Goal: Task Accomplishment & Management: Use online tool/utility

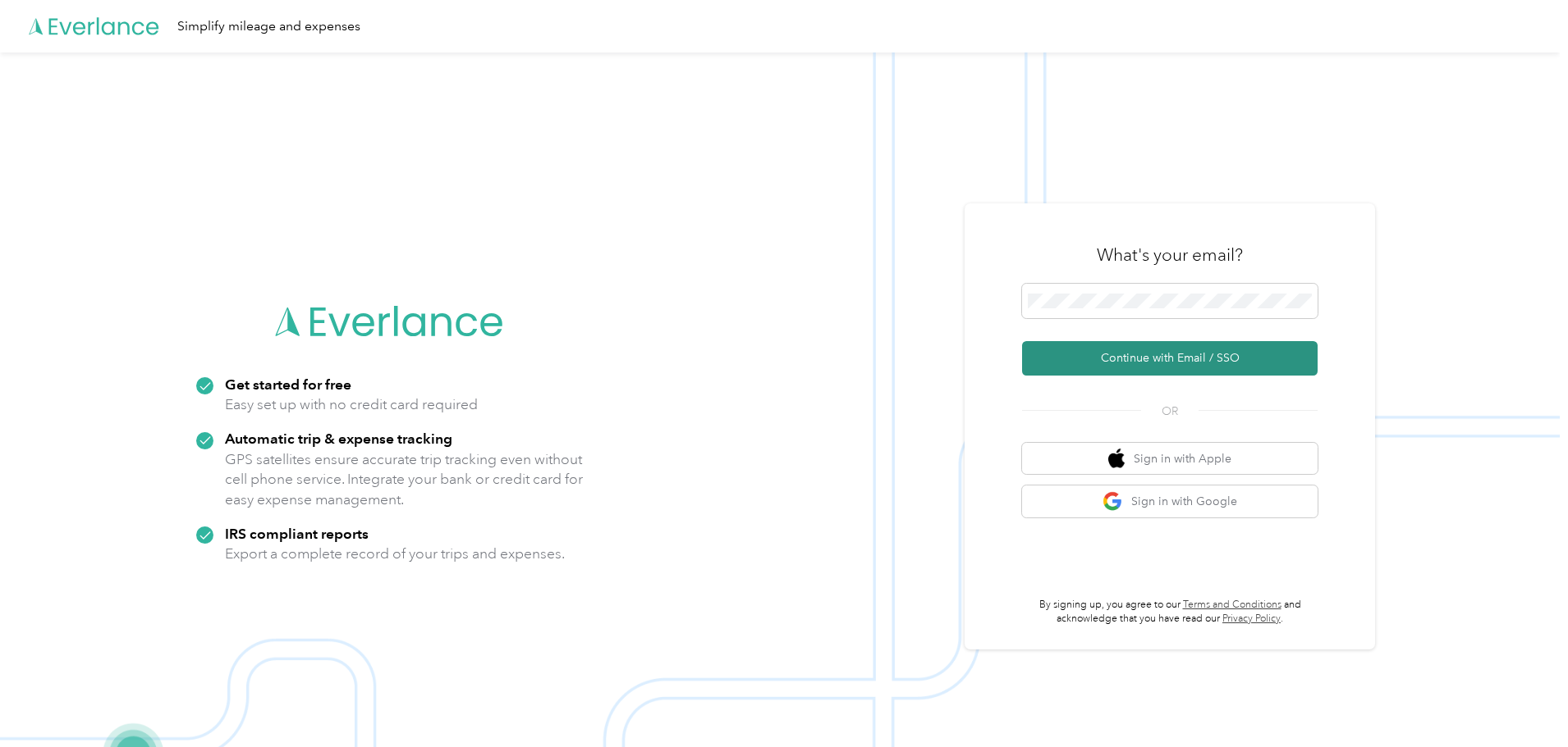
click at [1163, 360] on button "Continue with Email / SSO" at bounding box center [1169, 358] width 295 height 34
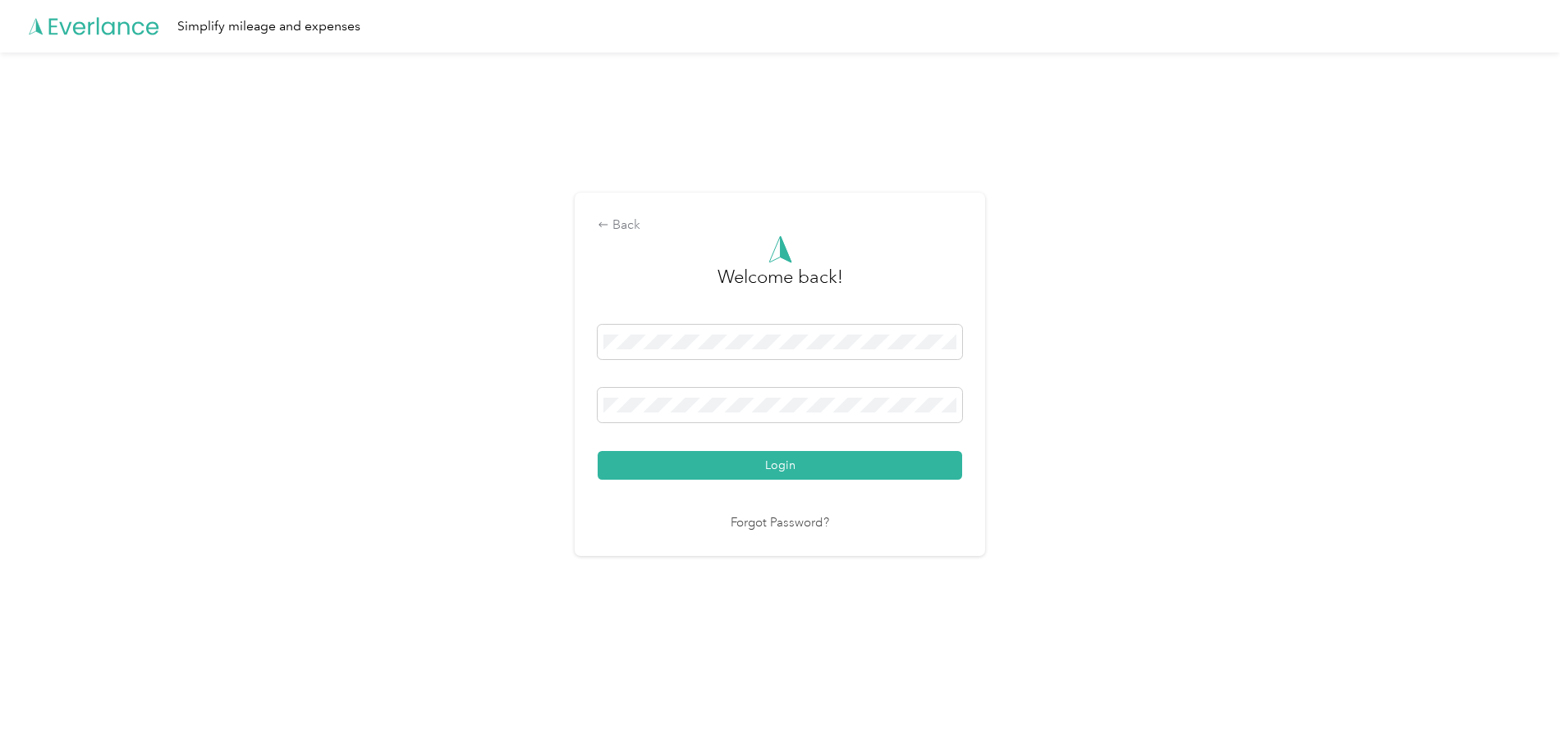
click at [745, 462] on button "Login" at bounding box center [780, 466] width 365 height 29
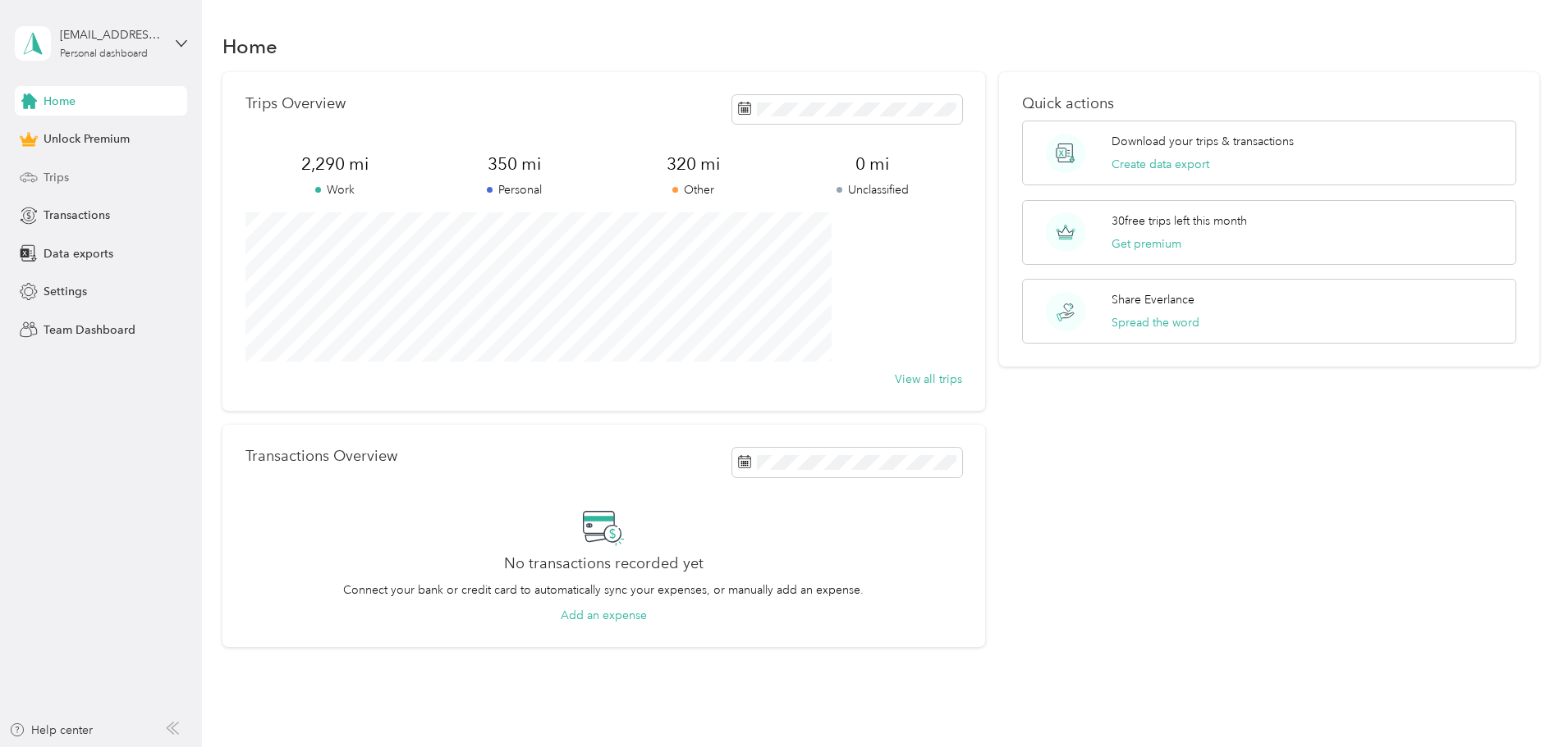
click at [45, 180] on span "Trips" at bounding box center [56, 177] width 25 height 17
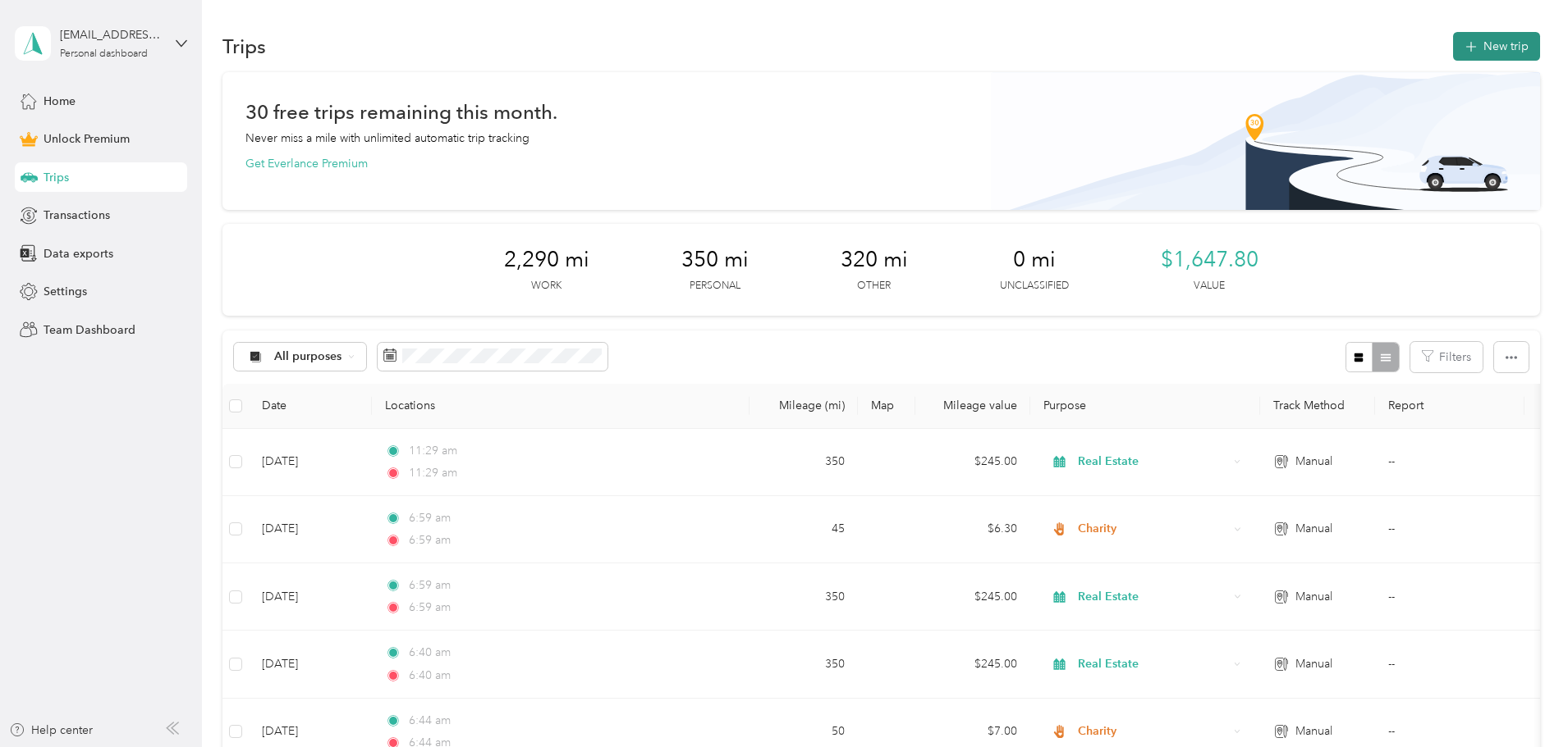
click at [1452, 45] on button "New trip" at bounding box center [1496, 46] width 87 height 29
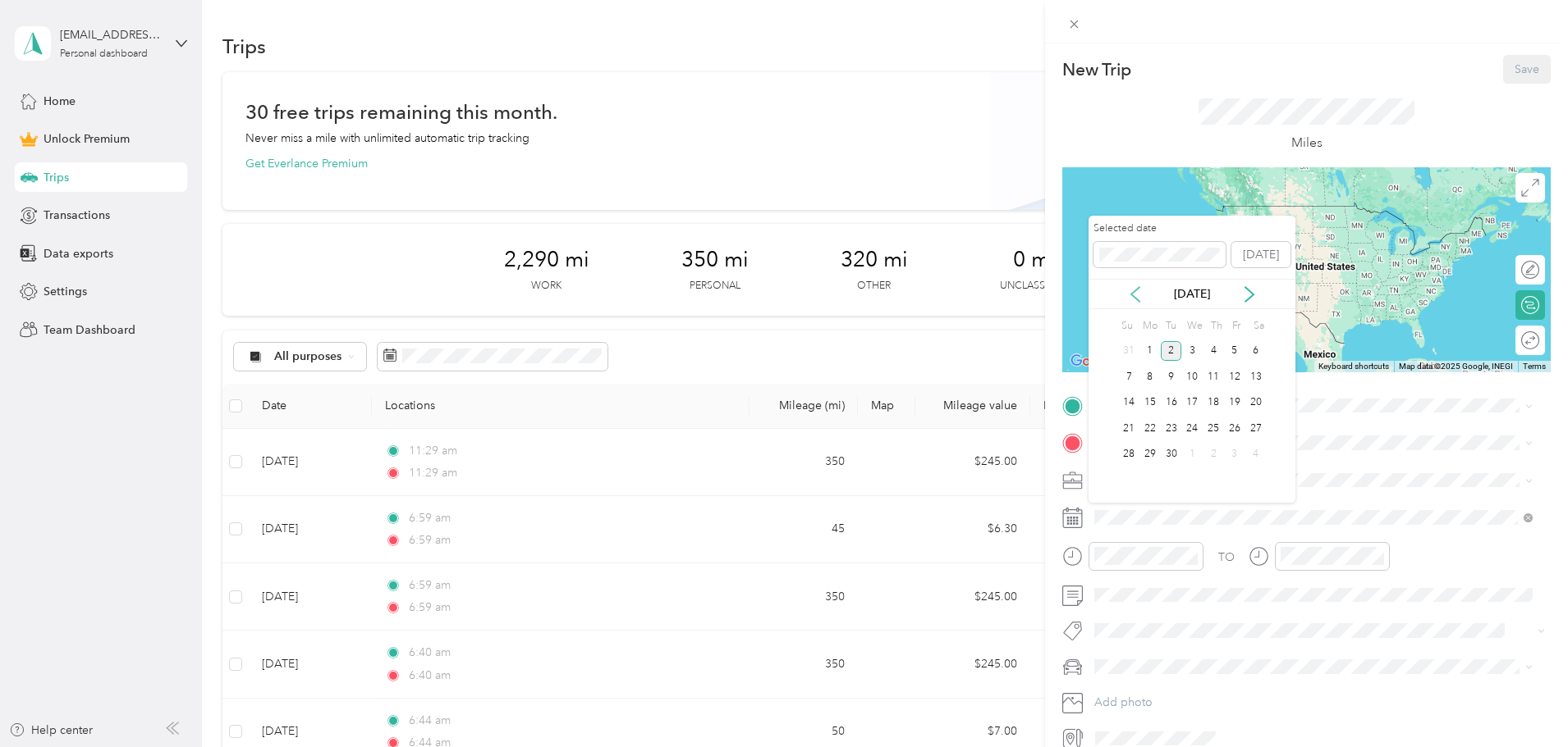
click at [1134, 292] on icon at bounding box center [1135, 294] width 8 height 14
click at [1211, 452] on div "28" at bounding box center [1213, 455] width 22 height 21
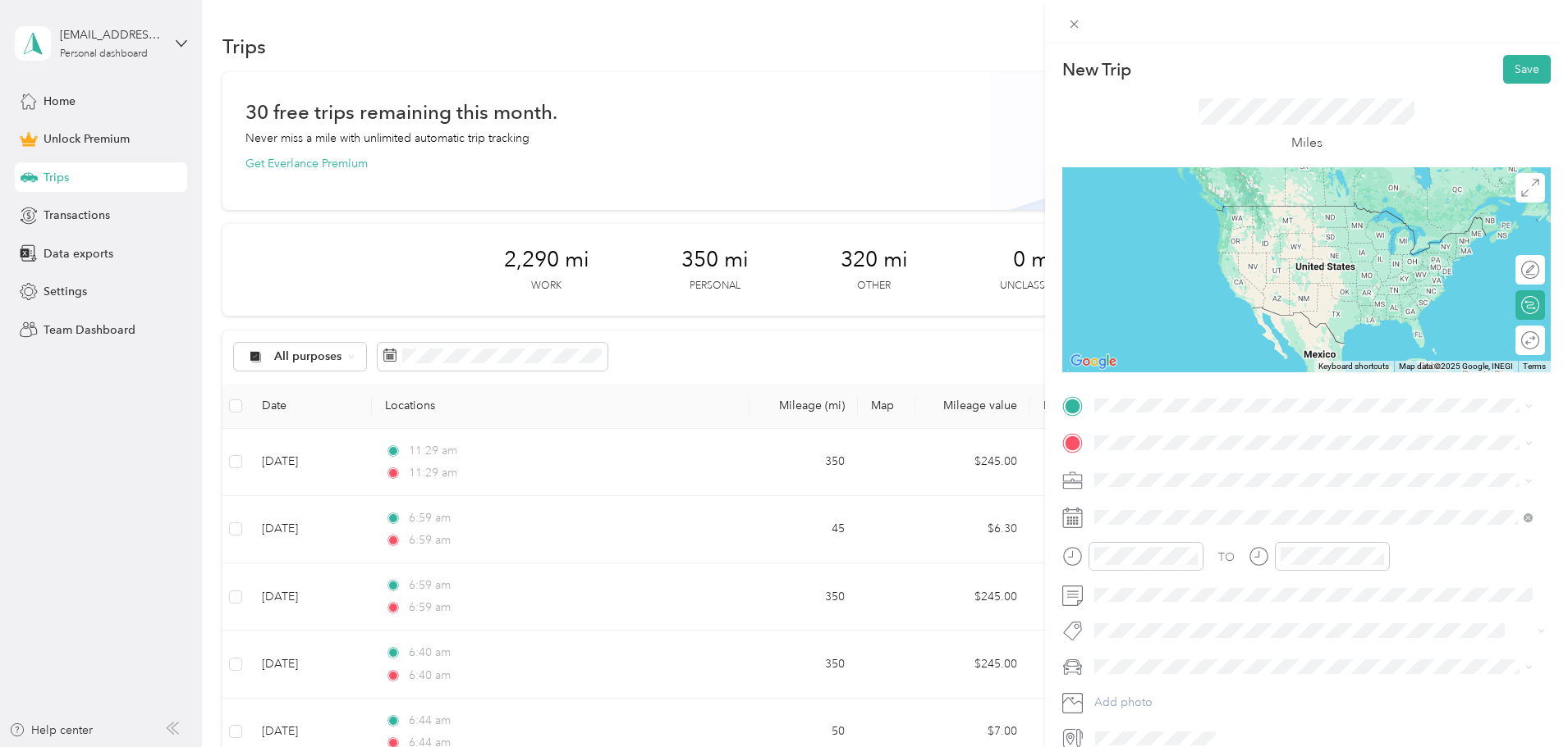
click at [1136, 567] on span "Real Estate" at bounding box center [1127, 565] width 55 height 14
click at [1516, 64] on button "Save" at bounding box center [1526, 69] width 48 height 29
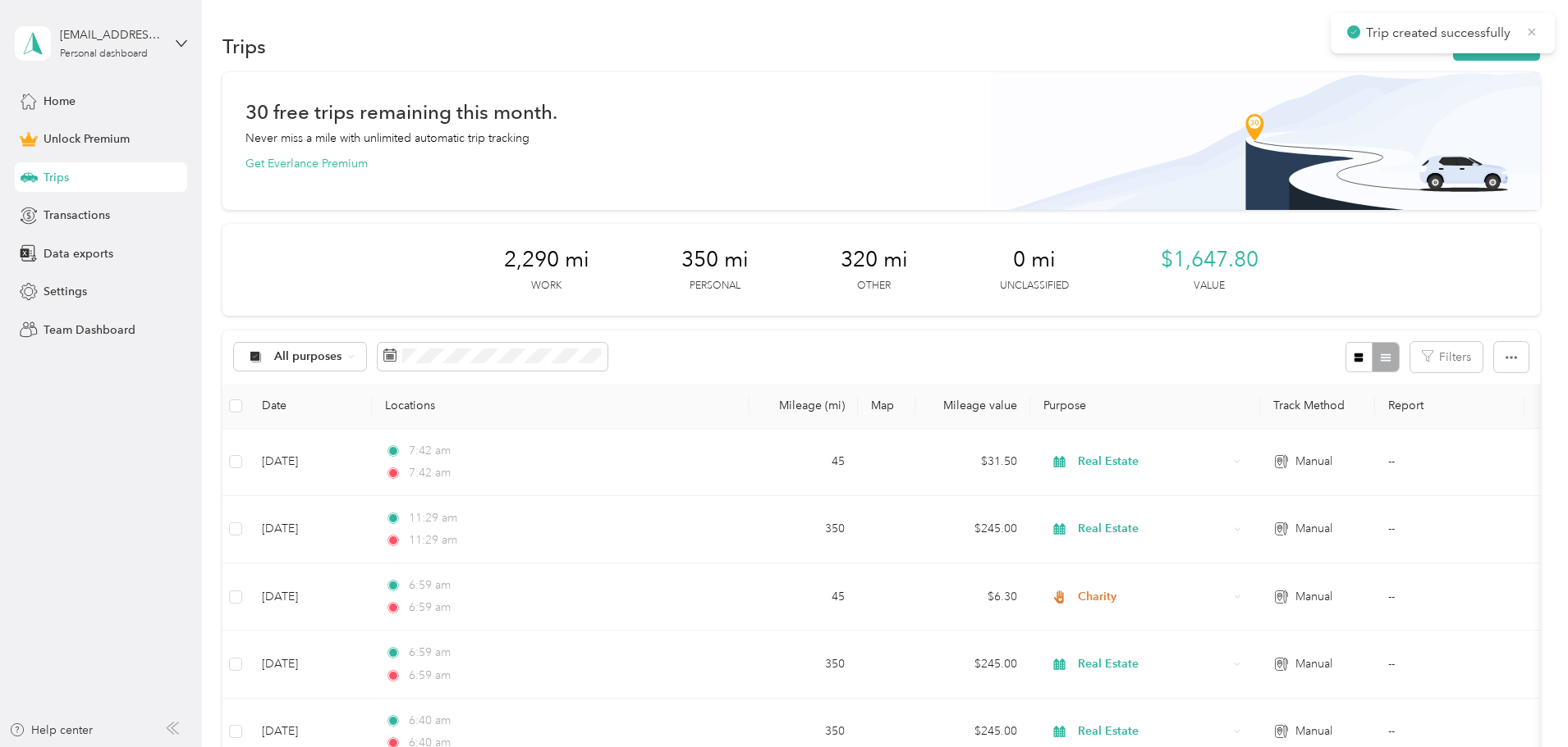
click at [1537, 32] on icon at bounding box center [1531, 32] width 14 height 14
click at [1452, 44] on button "New trip" at bounding box center [1496, 46] width 87 height 29
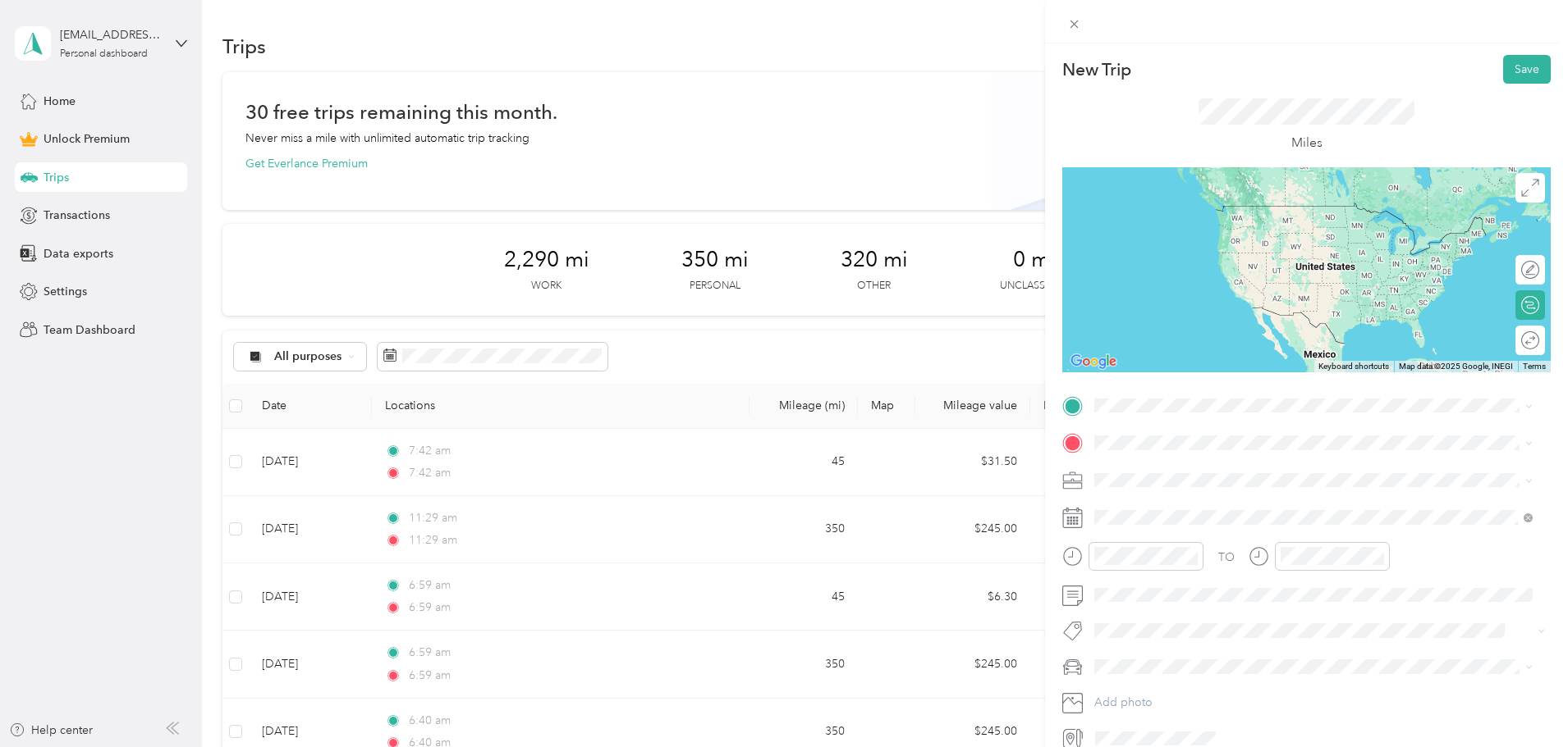
click at [1085, 484] on div at bounding box center [1306, 480] width 488 height 26
click at [1133, 565] on span "Real Estate" at bounding box center [1127, 566] width 55 height 14
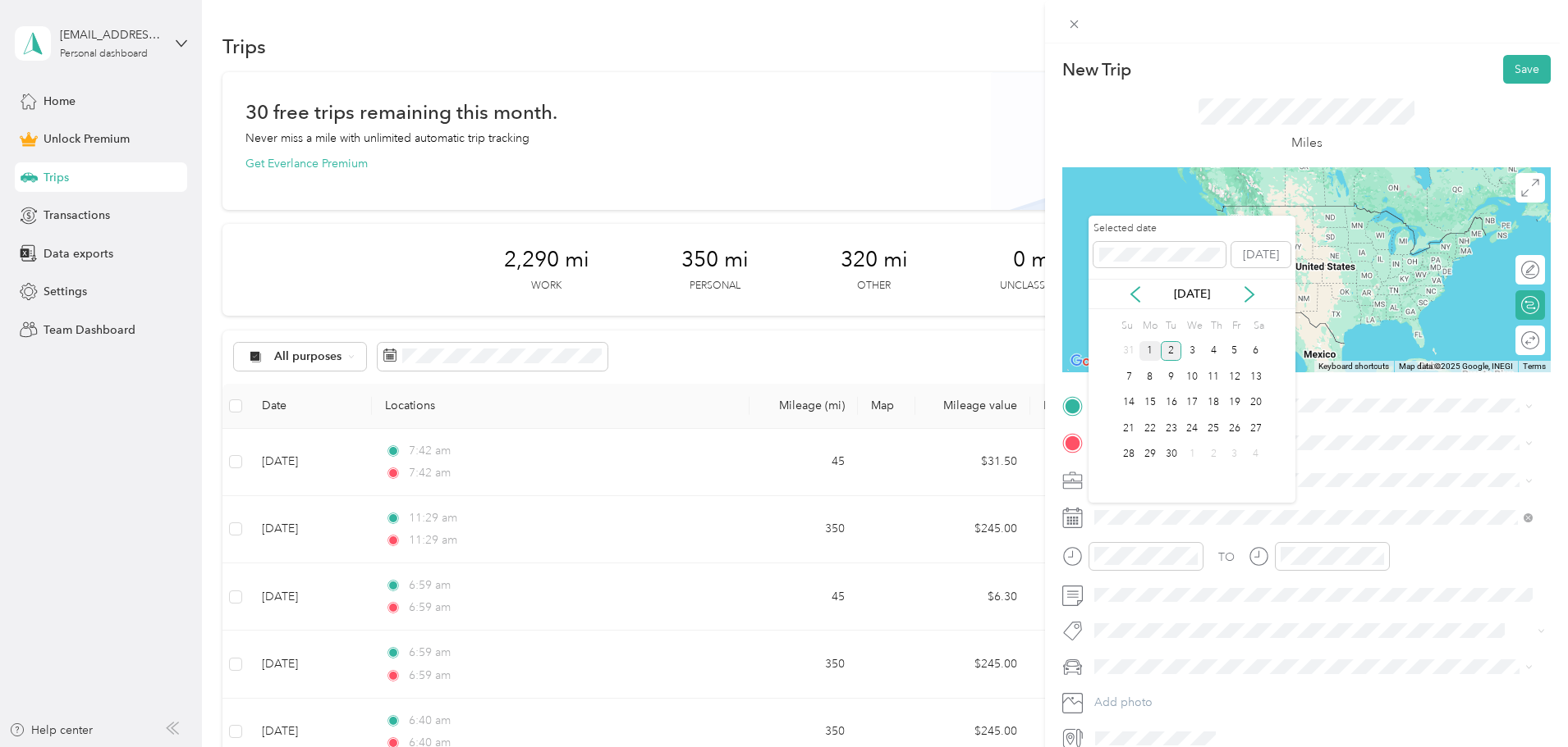
click at [1148, 347] on div "1" at bounding box center [1150, 351] width 22 height 21
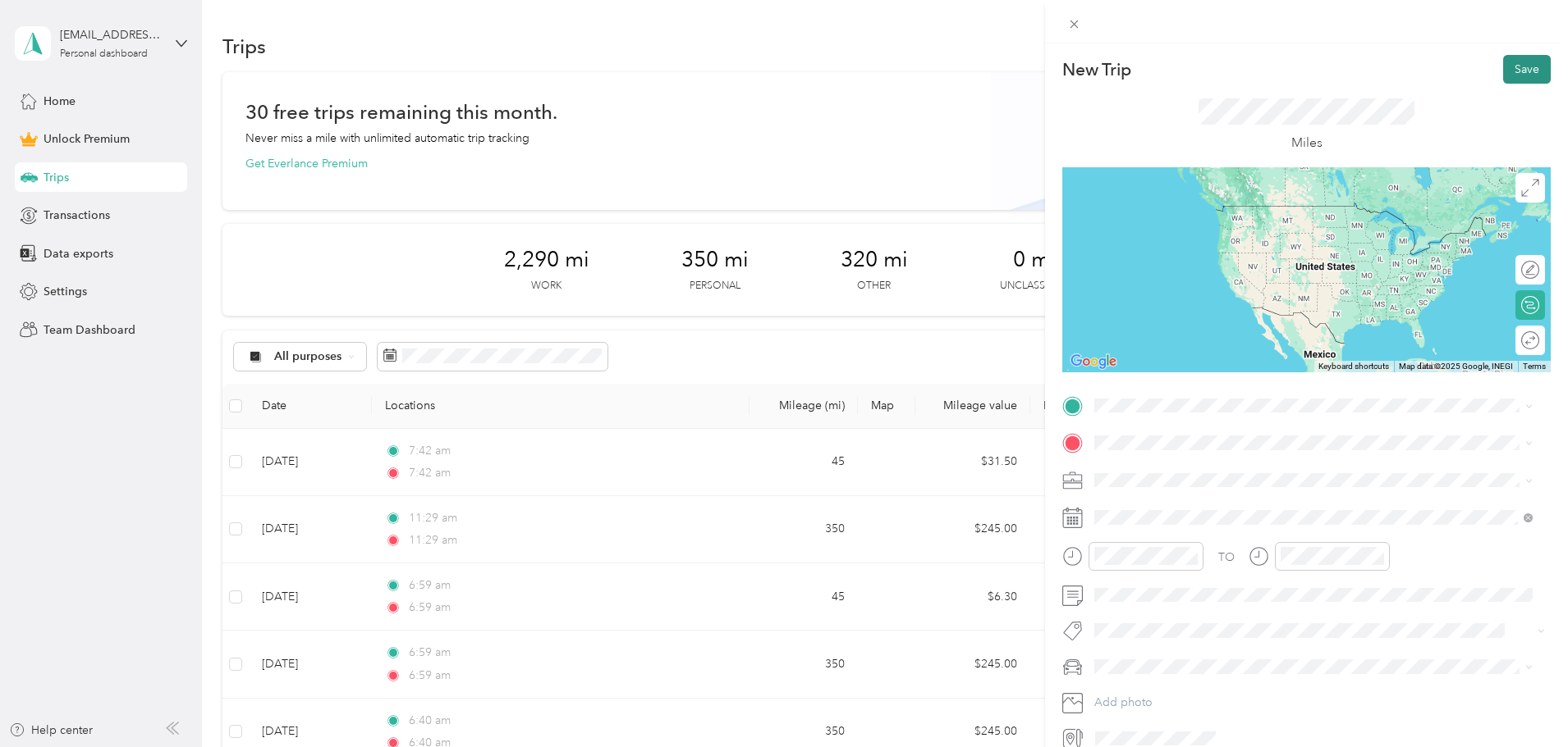
click at [1524, 68] on button "Save" at bounding box center [1526, 69] width 48 height 29
